Goal: Task Accomplishment & Management: Use online tool/utility

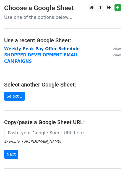
click at [27, 51] on strong "Weekly Peak Pay Offer Schedule" at bounding box center [42, 49] width 76 height 5
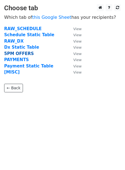
click at [16, 52] on strong "5PM OFFERS" at bounding box center [19, 53] width 30 height 5
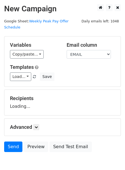
click at [15, 64] on div "Templates Load... [New Sx Metrics] Daily [ESP] [New Sx Metrics] Daily [ENG] [Re…" at bounding box center [63, 72] width 114 height 17
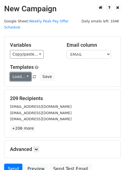
click at [15, 73] on link "Load..." at bounding box center [20, 77] width 21 height 9
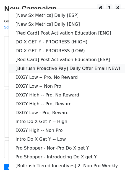
click at [29, 64] on link "[Bullrush Proactive Pay] Daily Offer Email NEW!" at bounding box center [80, 68] width 142 height 9
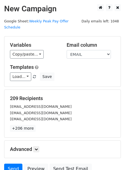
scroll to position [45, 0]
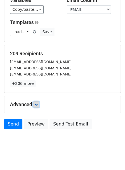
click at [36, 103] on icon at bounding box center [36, 104] width 3 height 3
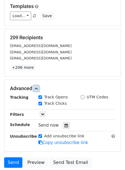
scroll to position [65, 0]
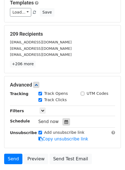
click at [63, 119] on div at bounding box center [66, 122] width 7 height 7
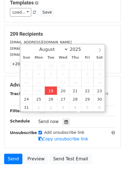
type input "2025-08-19 12:00"
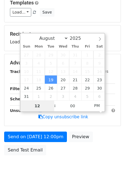
type input "2"
type input "2025-08-19 14:00"
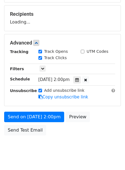
scroll to position [85, 0]
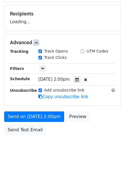
click at [24, 100] on div "Unsubscribe" at bounding box center [20, 94] width 29 height 13
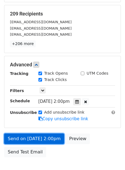
click at [18, 134] on link "Send on Aug 19 at 2:00pm" at bounding box center [34, 139] width 60 height 11
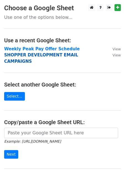
click at [34, 54] on strong "SHOPPER DEVELOPMENT EMAIL CAMPAIGNS" at bounding box center [41, 58] width 74 height 11
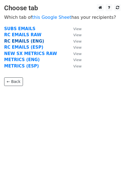
click at [25, 42] on strong "RC EMAILS (ENG)" at bounding box center [24, 41] width 40 height 5
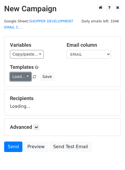
click at [17, 73] on link "Load..." at bounding box center [20, 77] width 21 height 9
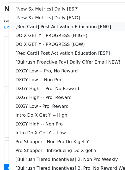
click at [35, 26] on link "[Red Card] Post Activation Education [ENG]" at bounding box center [80, 26] width 142 height 9
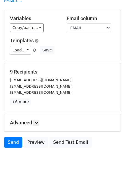
scroll to position [51, 0]
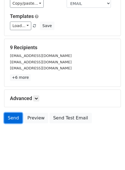
click at [15, 114] on link "Send" at bounding box center [13, 118] width 18 height 11
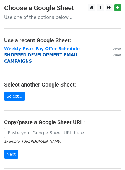
click at [34, 56] on strong "SHOPPER DEVELOPMENT EMAIL CAMPAIGNS" at bounding box center [41, 58] width 74 height 11
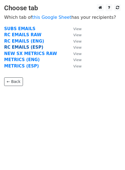
click at [28, 50] on strong "RC EMAILS (ESP)" at bounding box center [23, 47] width 39 height 5
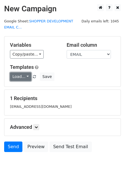
click at [18, 76] on link "Load..." at bounding box center [20, 77] width 21 height 9
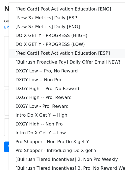
click at [37, 51] on link "[Red Card] Post Activation Education [ESP]" at bounding box center [80, 53] width 142 height 9
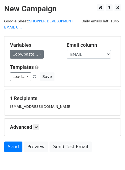
scroll to position [29, 0]
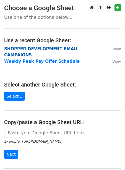
click at [27, 50] on strong "SHOPPER DEVELOPMENT EMAIL CAMPAIGNS" at bounding box center [41, 52] width 74 height 11
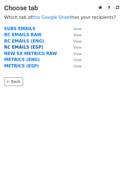
click at [28, 48] on strong "RC EMAILS (ESP)" at bounding box center [23, 47] width 39 height 5
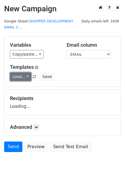
click at [19, 76] on link "Load..." at bounding box center [20, 77] width 21 height 9
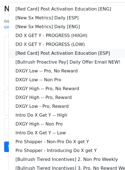
click at [34, 53] on link "[Red Card] Post Activation Education [ESP]" at bounding box center [80, 53] width 142 height 9
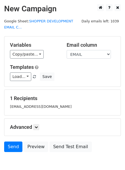
scroll to position [29, 0]
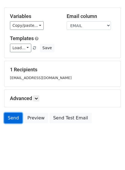
click at [15, 117] on link "Send" at bounding box center [13, 118] width 18 height 11
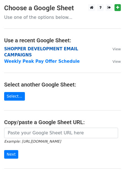
click at [13, 48] on strong "SHOPPER DEVELOPMENT EMAIL CAMPAIGNS" at bounding box center [41, 52] width 74 height 11
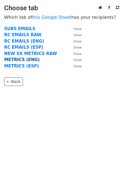
click at [20, 58] on strong "METRICS (ENG)" at bounding box center [22, 59] width 36 height 5
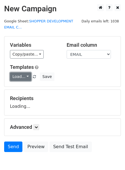
click at [19, 73] on link "Load..." at bounding box center [20, 77] width 21 height 9
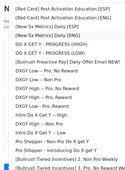
click at [40, 34] on link "[New Sx Metrics] Daily [ENG]" at bounding box center [80, 35] width 142 height 9
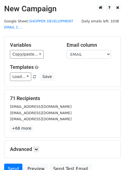
scroll to position [51, 0]
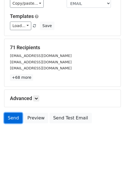
click at [11, 117] on link "Send" at bounding box center [13, 118] width 18 height 11
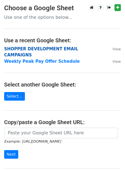
click at [34, 50] on strong "SHOPPER DEVELOPMENT EMAIL CAMPAIGNS" at bounding box center [41, 52] width 74 height 11
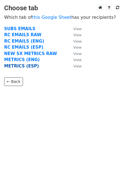
click at [20, 67] on strong "METRICS (ESP)" at bounding box center [21, 66] width 35 height 5
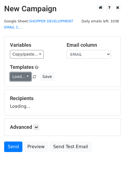
click at [14, 76] on link "Load..." at bounding box center [20, 77] width 21 height 9
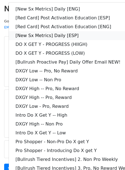
click at [37, 34] on link "[New Sx Metrics] Daily [ESP]" at bounding box center [80, 35] width 142 height 9
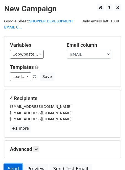
click at [12, 164] on link "Send" at bounding box center [13, 169] width 18 height 11
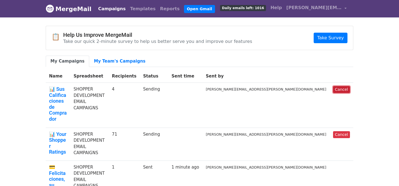
click at [342, 91] on link "Cancel" at bounding box center [341, 89] width 17 height 7
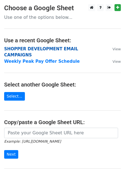
click at [16, 49] on strong "SHOPPER DEVELOPMENT EMAIL CAMPAIGNS" at bounding box center [41, 52] width 74 height 11
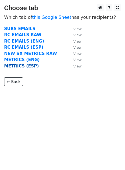
click at [11, 68] on strong "METRICS (ESP)" at bounding box center [21, 66] width 35 height 5
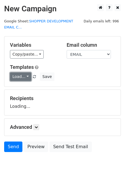
click at [14, 76] on link "Load..." at bounding box center [20, 77] width 21 height 9
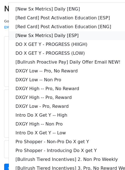
click at [58, 34] on link "[New Sx Metrics] Daily [ESP]" at bounding box center [80, 35] width 142 height 9
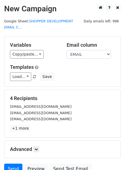
scroll to position [51, 0]
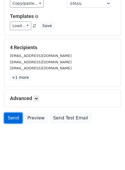
click at [11, 118] on link "Send" at bounding box center [13, 118] width 18 height 11
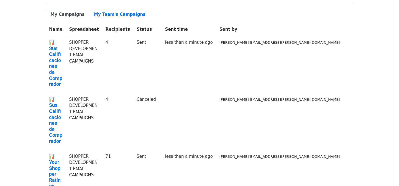
scroll to position [47, 0]
